Goal: Information Seeking & Learning: Check status

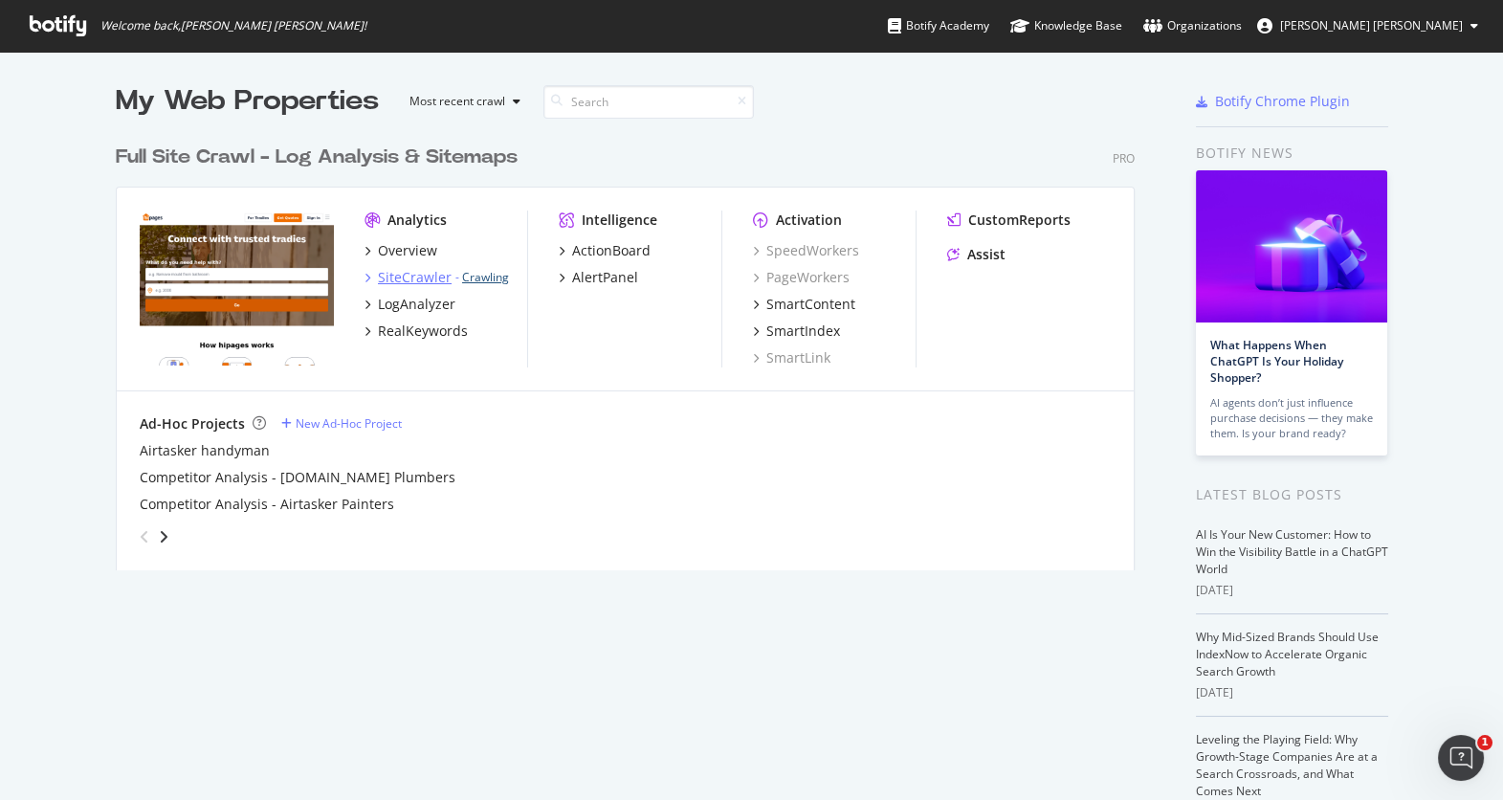
click at [481, 280] on link "Crawling" at bounding box center [485, 277] width 47 height 16
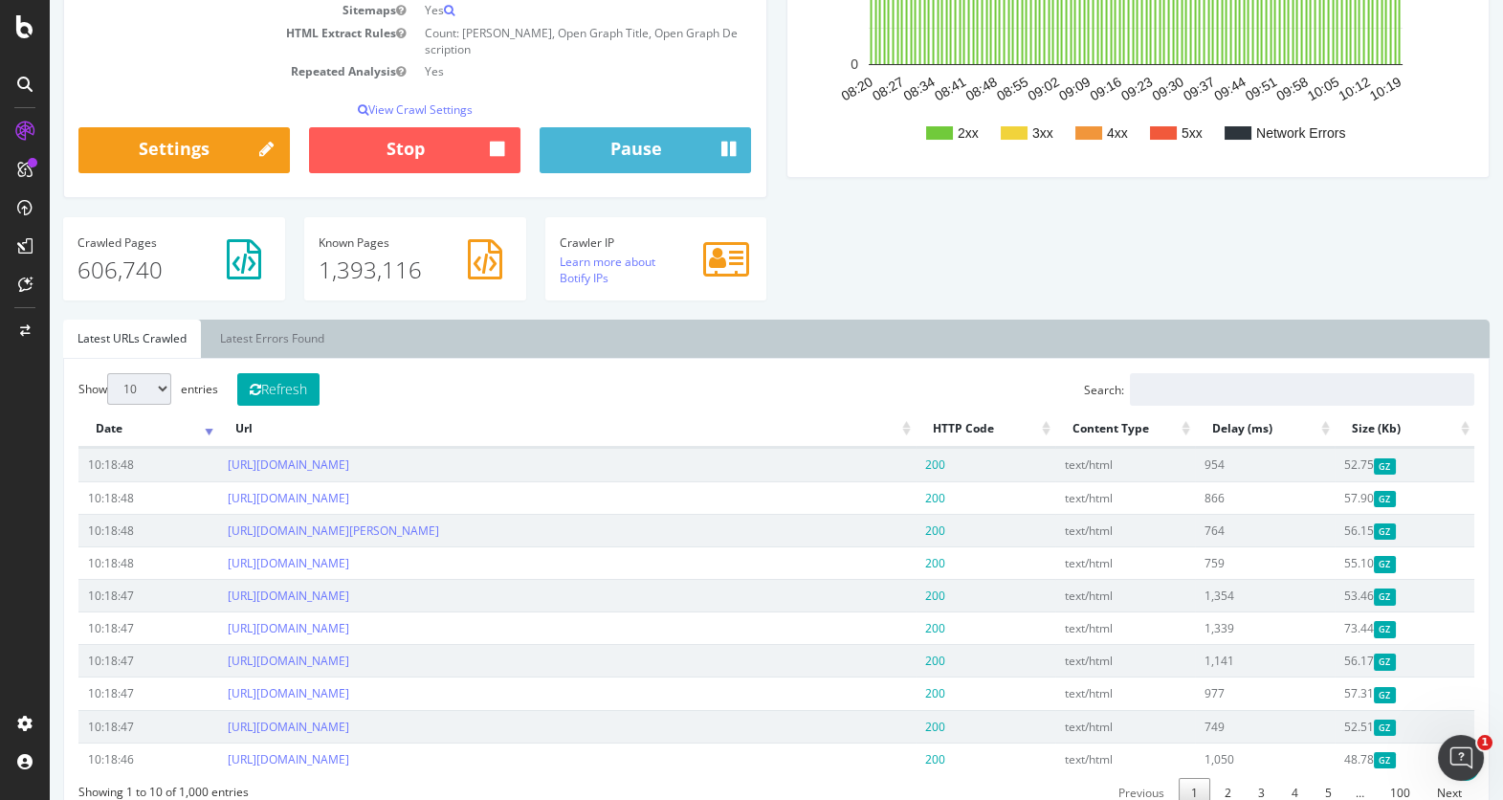
scroll to position [394, 0]
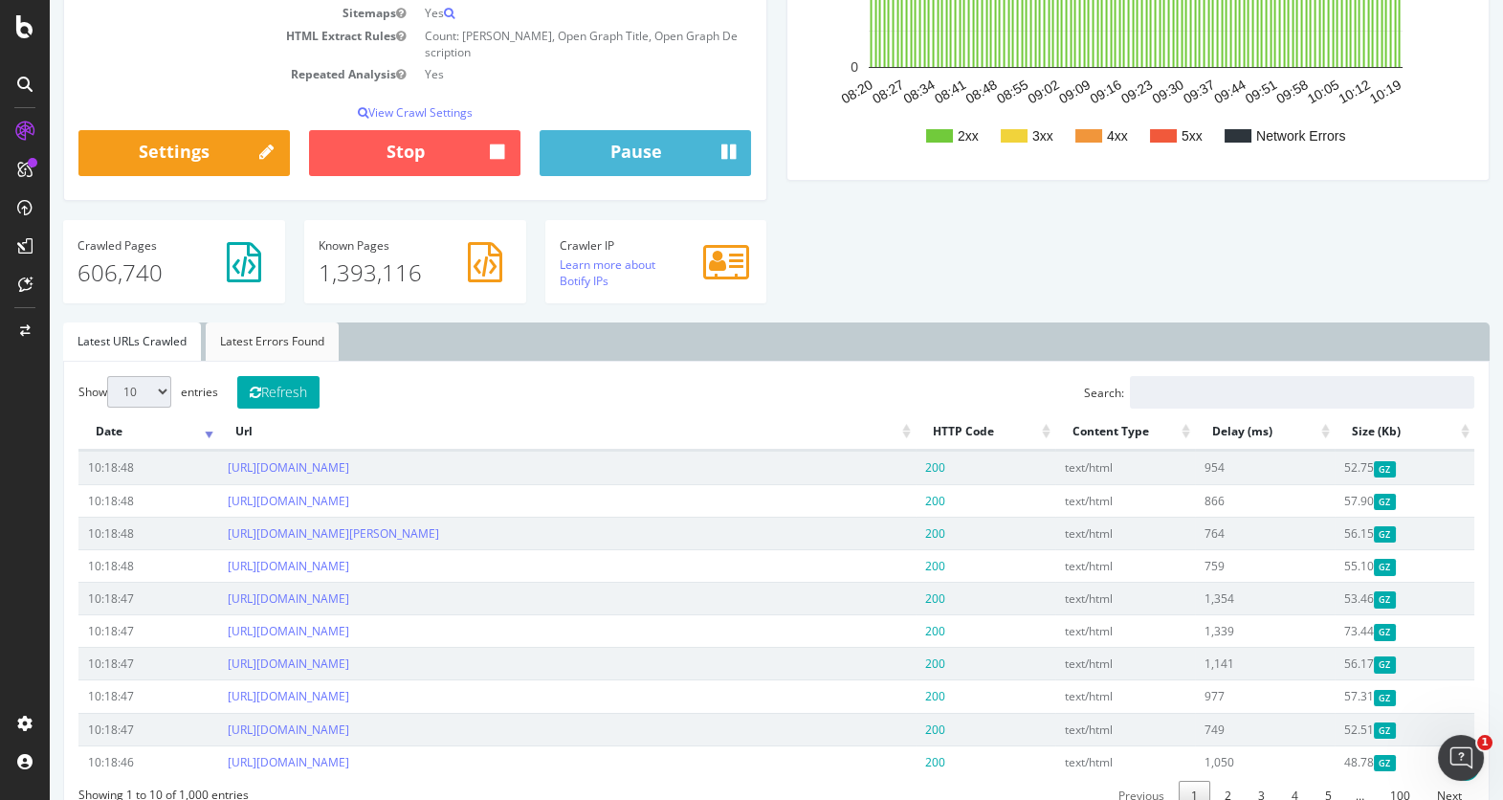
click at [279, 322] on link "Latest Errors Found" at bounding box center [272, 341] width 133 height 38
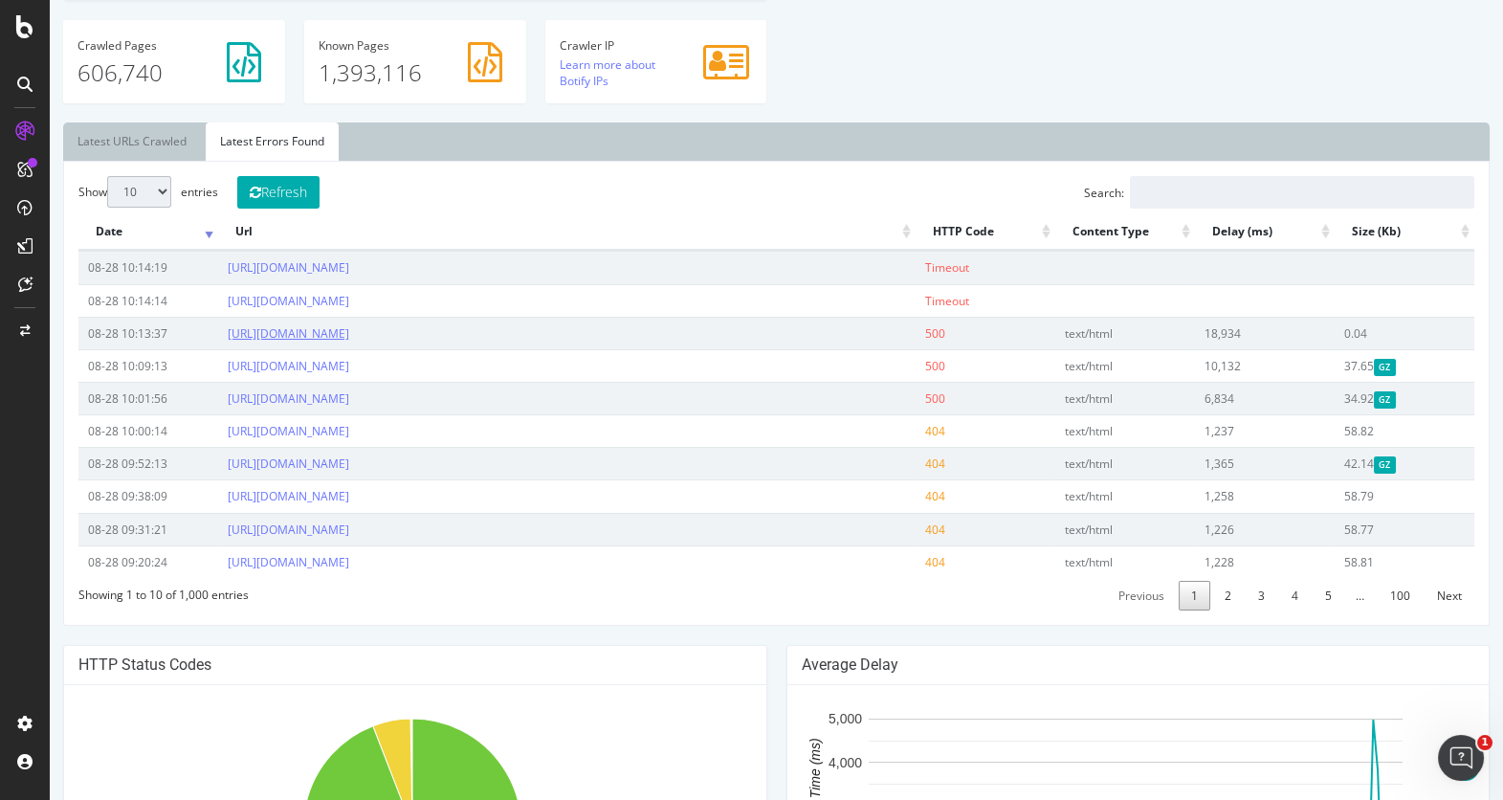
scroll to position [583, 0]
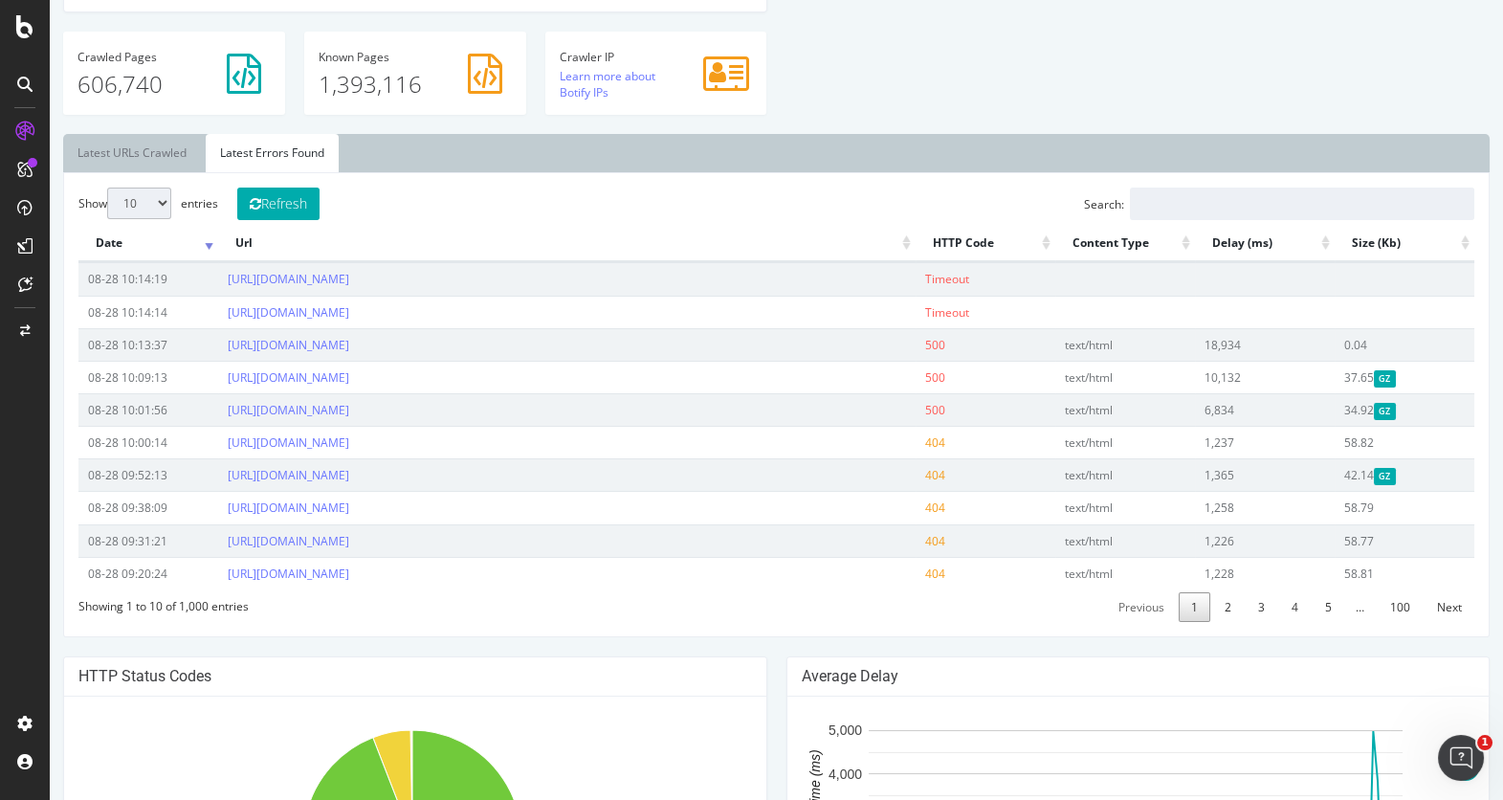
click at [834, 144] on ul "Latest URLs Crawled Latest Errors Found" at bounding box center [776, 153] width 1427 height 38
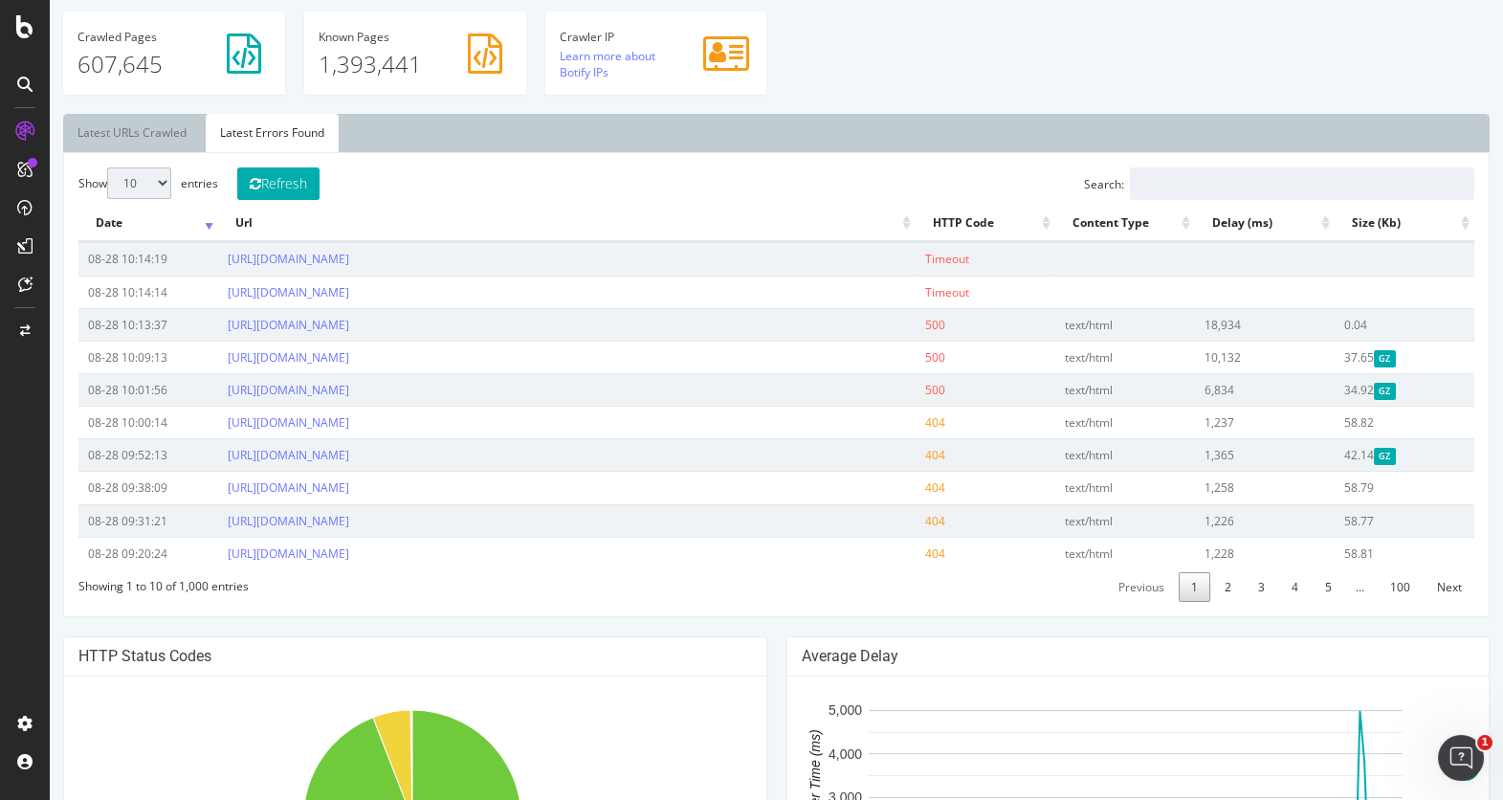
scroll to position [608, 0]
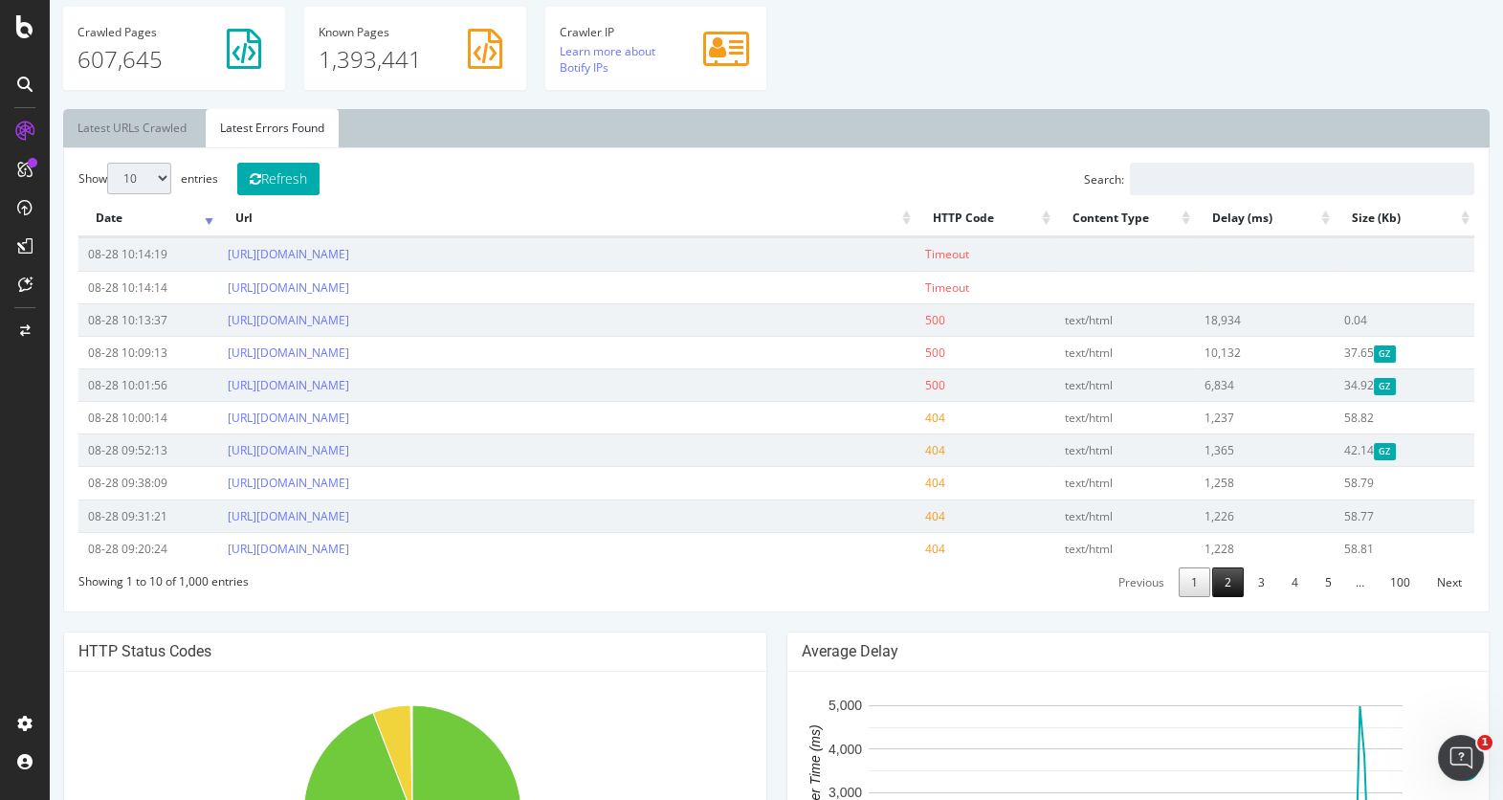
click at [1215, 567] on link "2" at bounding box center [1228, 582] width 32 height 30
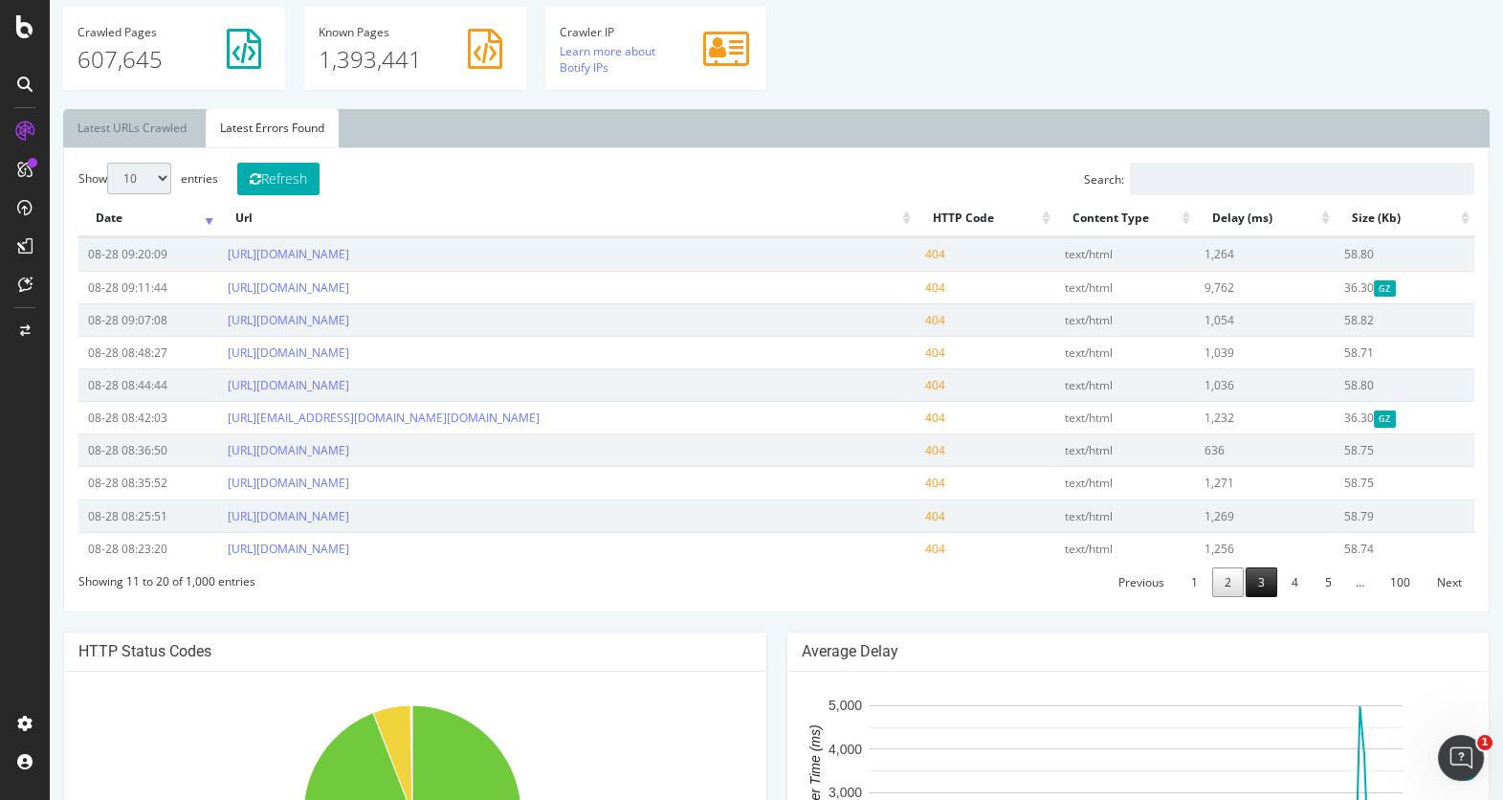
click at [1246, 567] on link "3" at bounding box center [1262, 582] width 32 height 30
click at [1279, 597] on link "4" at bounding box center [1295, 582] width 32 height 30
click at [1316, 567] on link "5" at bounding box center [1329, 582] width 32 height 30
click at [1315, 567] on link "6" at bounding box center [1329, 582] width 32 height 30
click at [1425, 567] on link "Next" at bounding box center [1450, 582] width 50 height 30
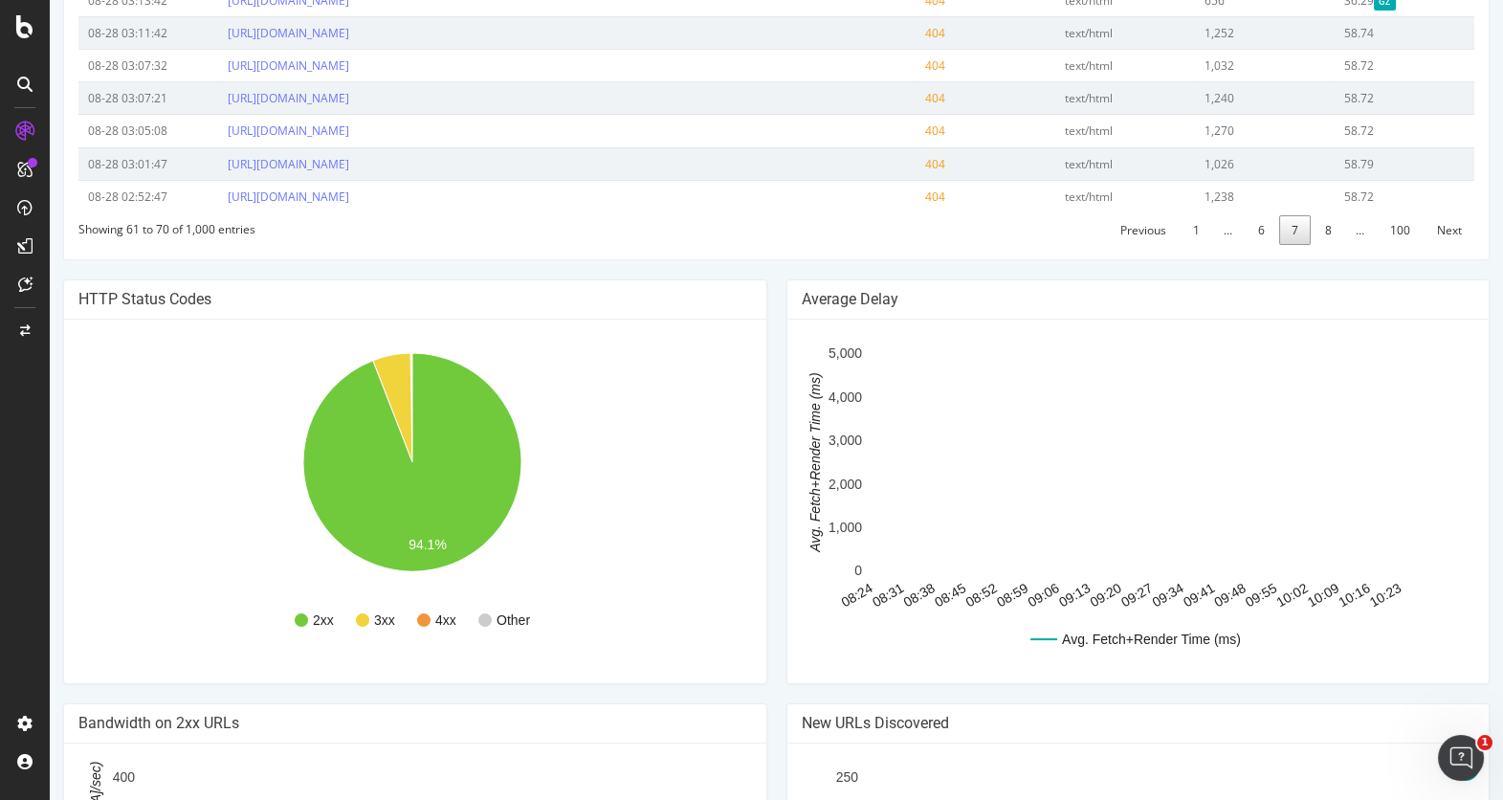
scroll to position [955, 0]
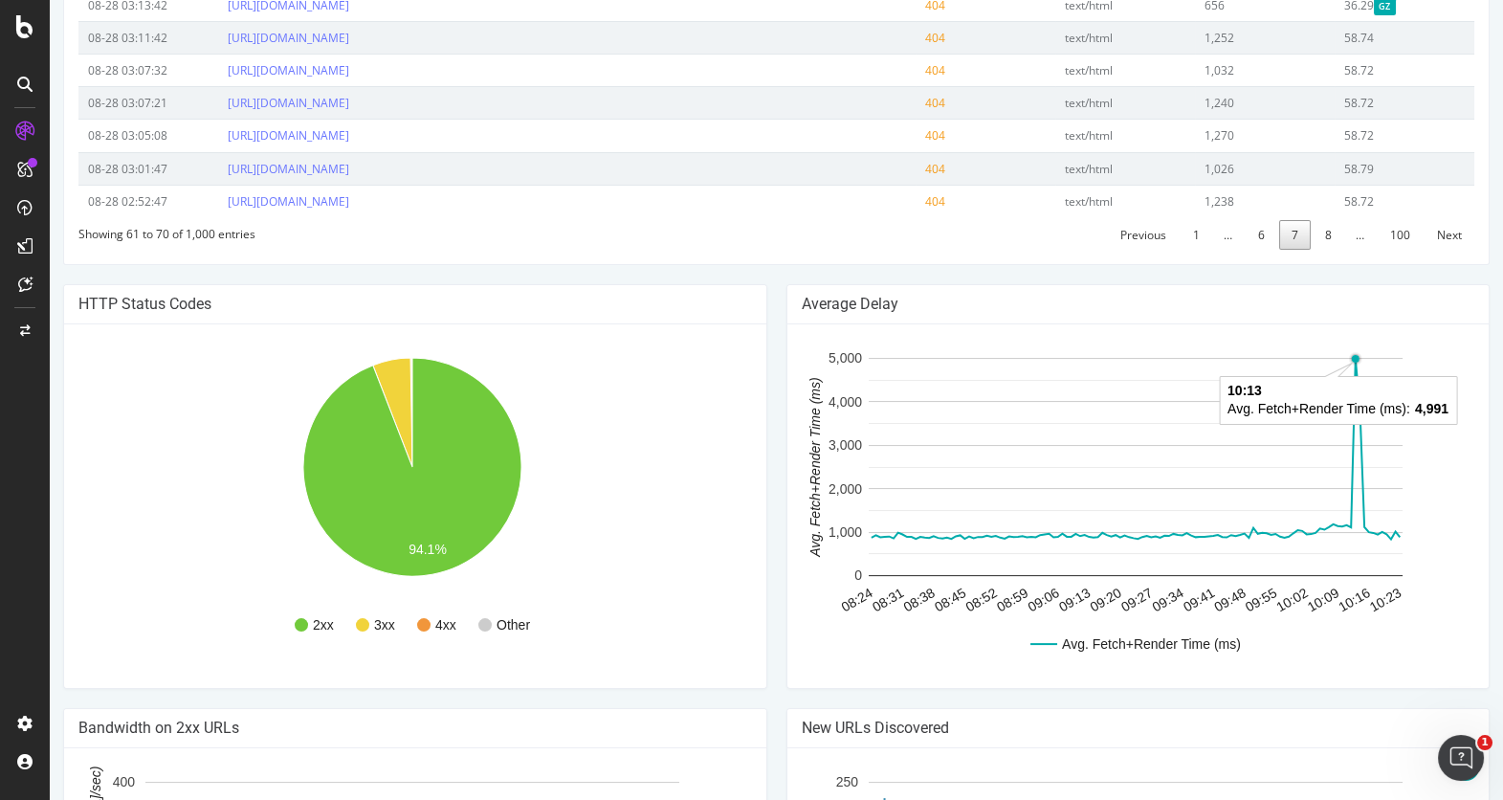
click at [1349, 352] on circle "A chart." at bounding box center [1355, 358] width 12 height 12
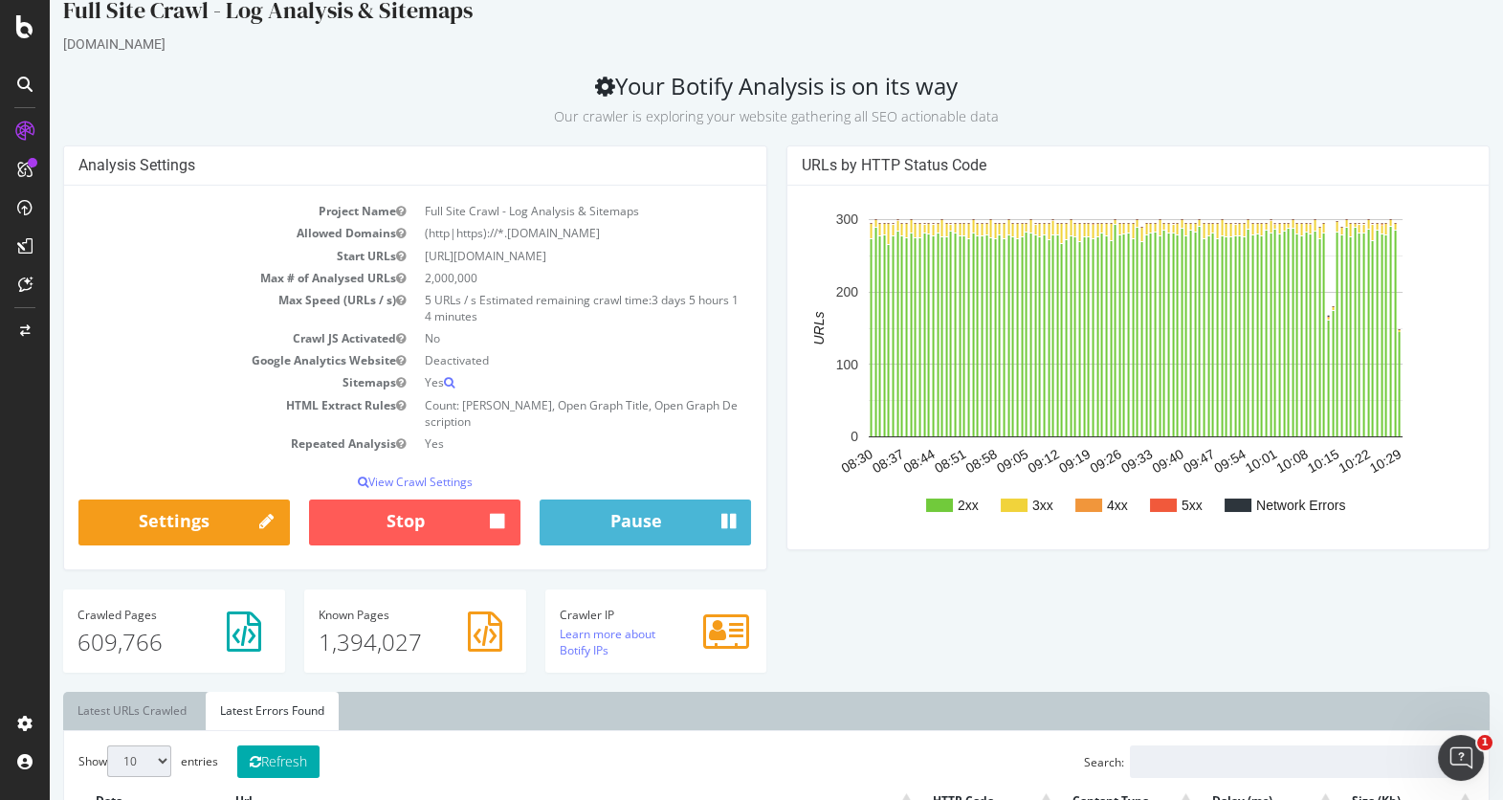
scroll to position [0, 0]
